Goal: Information Seeking & Learning: Learn about a topic

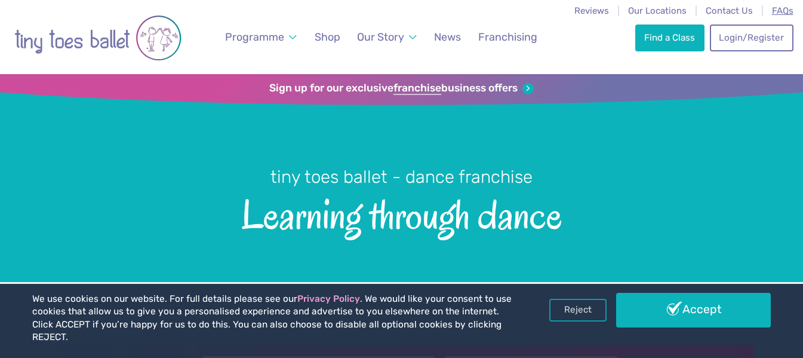
click at [781, 9] on span "FAQs" at bounding box center [783, 10] width 22 height 11
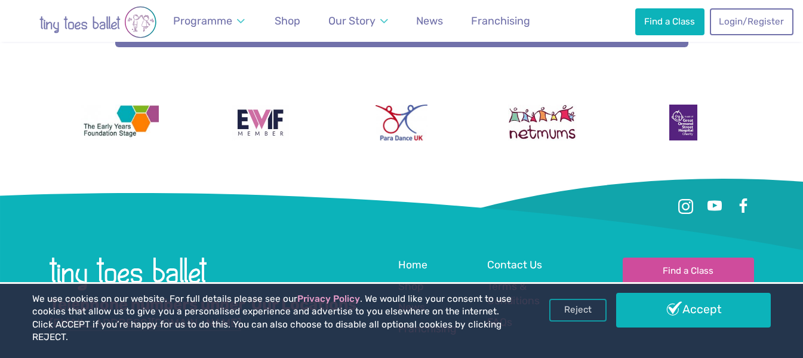
scroll to position [920, 0]
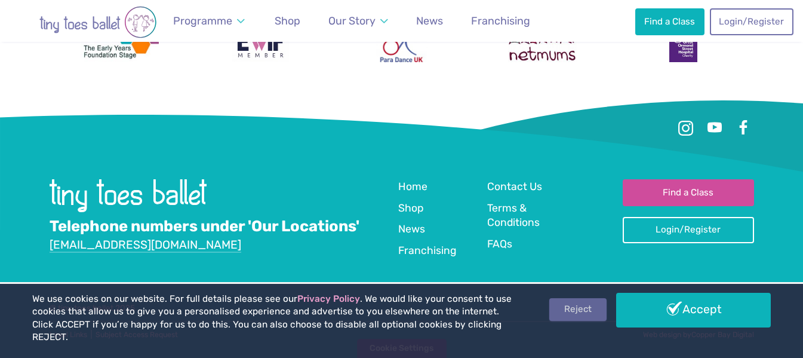
click at [585, 320] on link "Reject" at bounding box center [578, 309] width 57 height 23
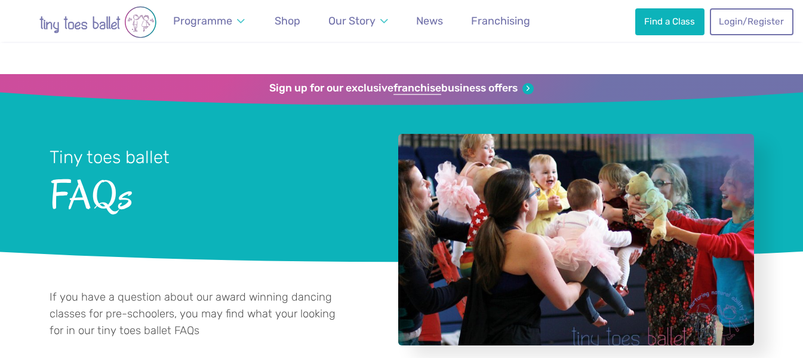
scroll to position [920, 0]
